Goal: Find specific page/section: Find specific page/section

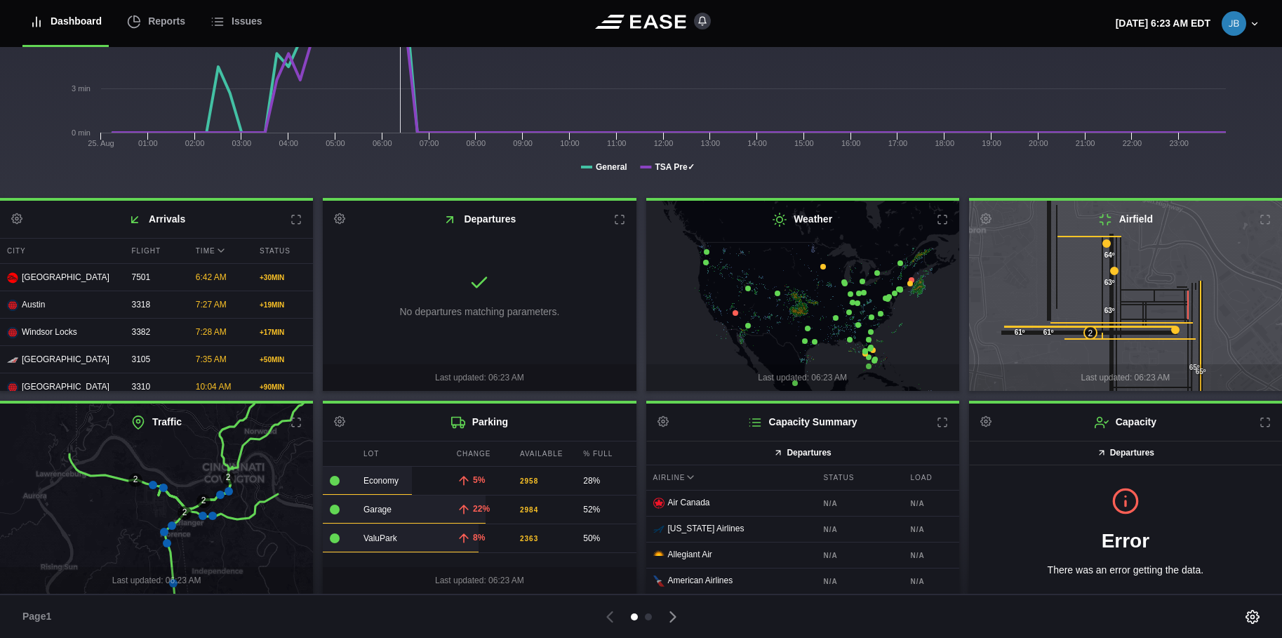
scroll to position [213, 0]
click at [648, 617] on div at bounding box center [648, 616] width 7 height 7
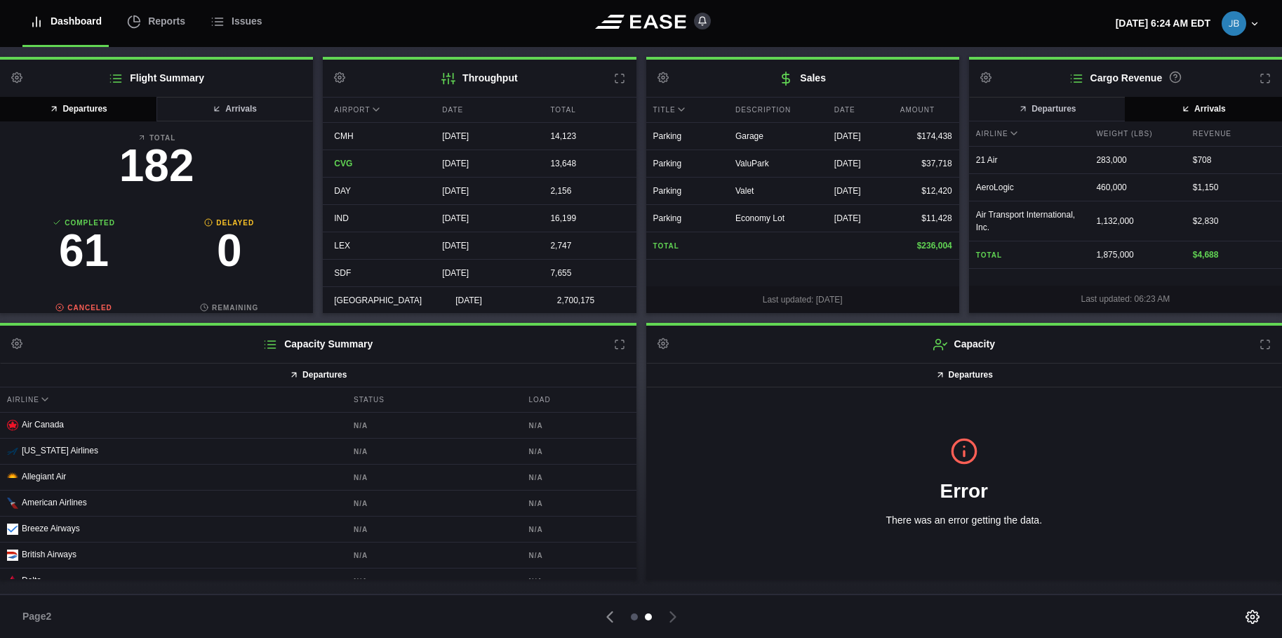
click at [634, 618] on div at bounding box center [634, 616] width 7 height 7
